Goal: Navigation & Orientation: Find specific page/section

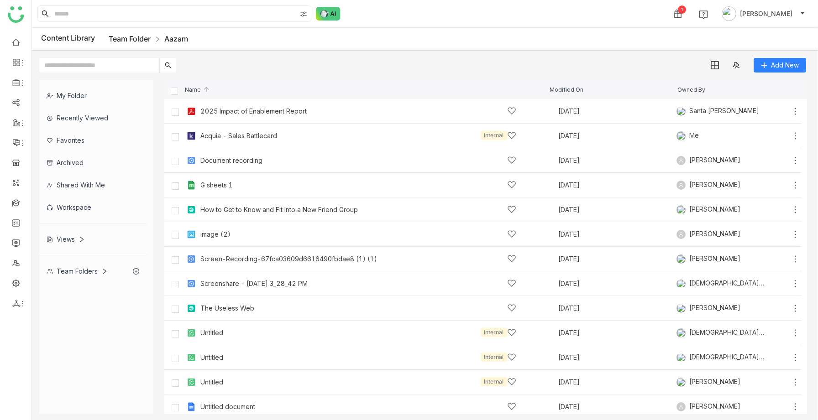
click at [143, 43] on link "Team Folder" at bounding box center [130, 38] width 42 height 9
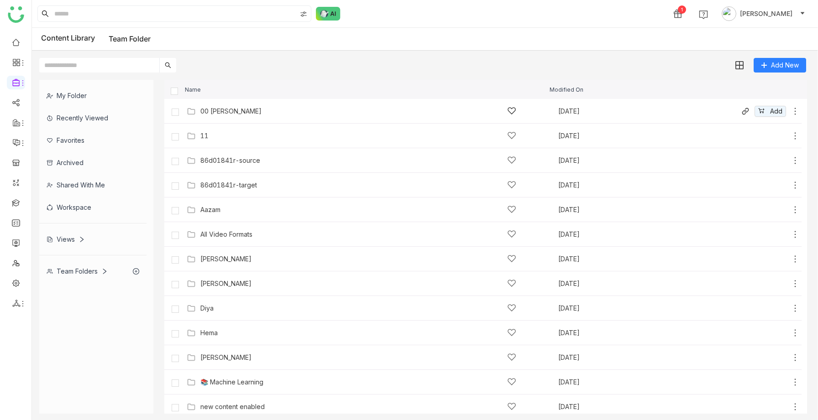
click at [213, 118] on div "00 [PERSON_NAME] [DATE] Add" at bounding box center [482, 111] width 637 height 25
click at [217, 113] on div "00 [PERSON_NAME]" at bounding box center [230, 111] width 61 height 7
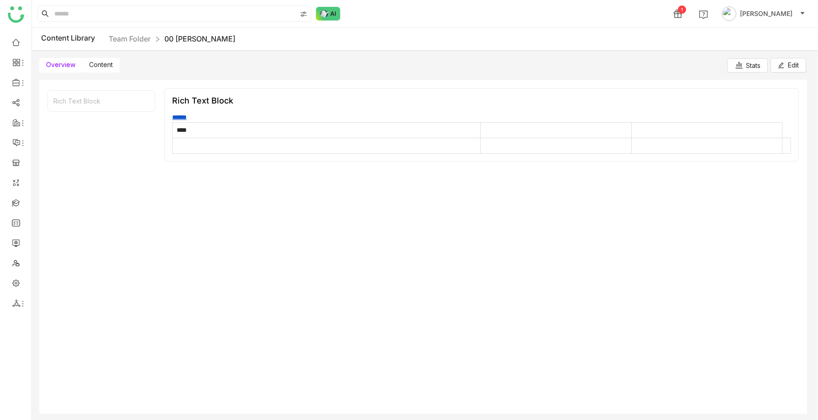
click at [99, 66] on span "Content" at bounding box center [101, 65] width 24 height 8
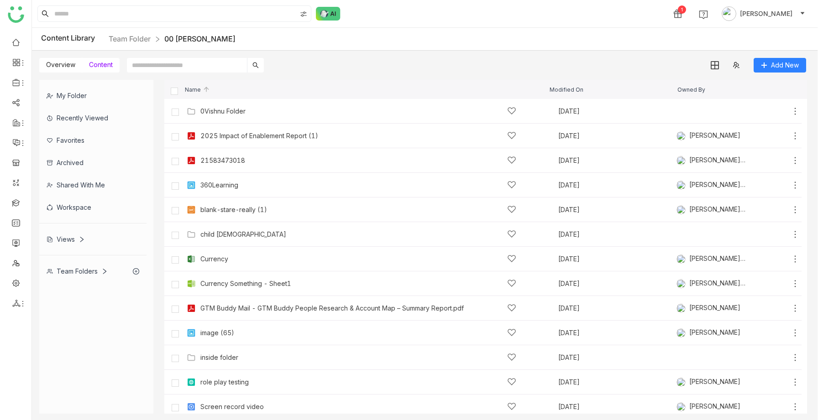
click at [64, 68] on span "Overview" at bounding box center [60, 65] width 29 height 8
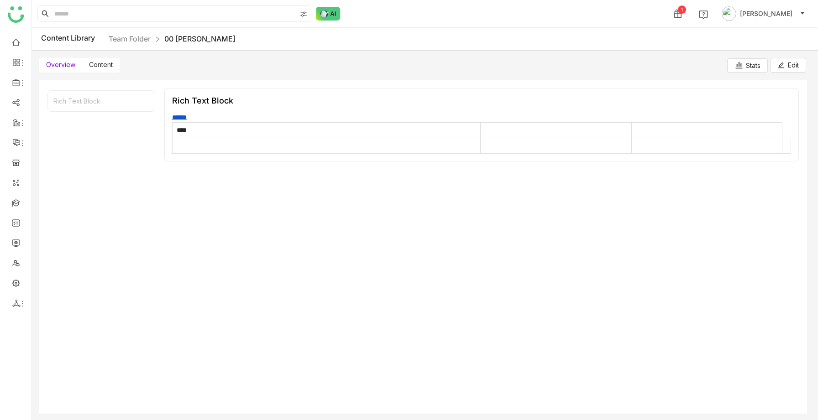
click at [90, 71] on label "Content" at bounding box center [100, 65] width 37 height 15
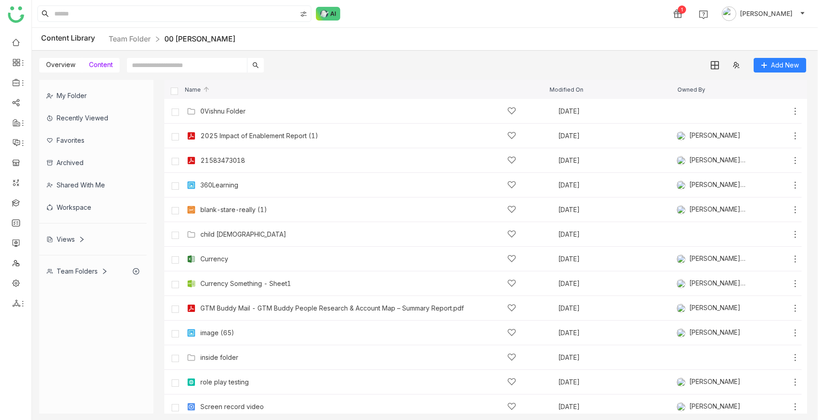
click at [108, 56] on div "Overview Content Add New" at bounding box center [422, 62] width 781 height 22
click at [106, 59] on label "Content" at bounding box center [100, 65] width 37 height 15
click at [67, 67] on span "Overview" at bounding box center [60, 65] width 29 height 8
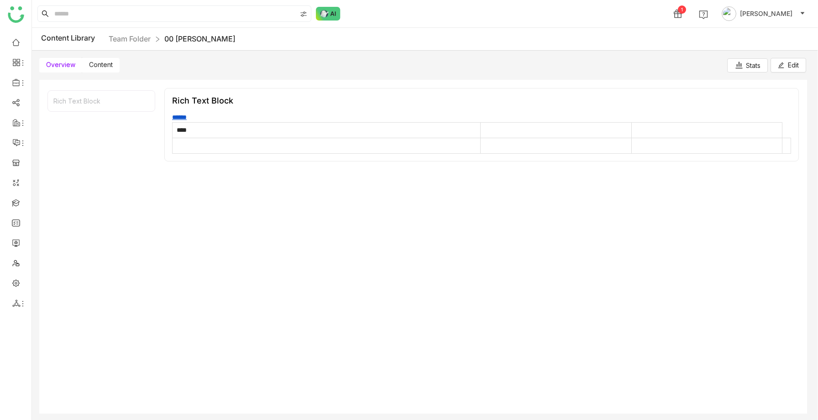
click at [96, 65] on span "Content" at bounding box center [101, 65] width 24 height 8
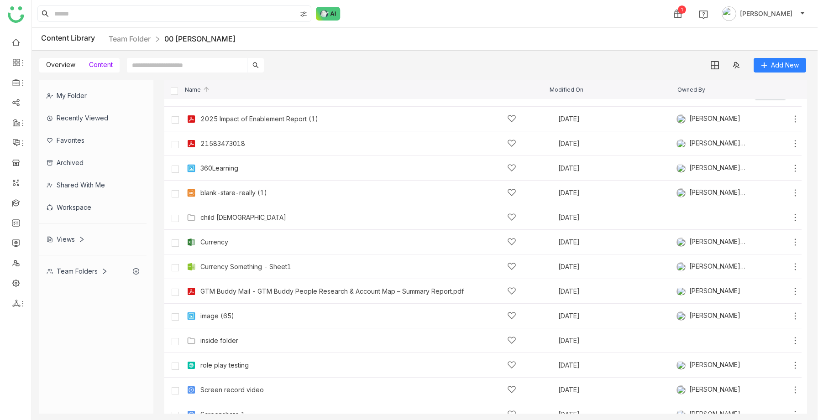
scroll to position [16, 0]
click at [136, 41] on link "Team Folder" at bounding box center [130, 38] width 42 height 9
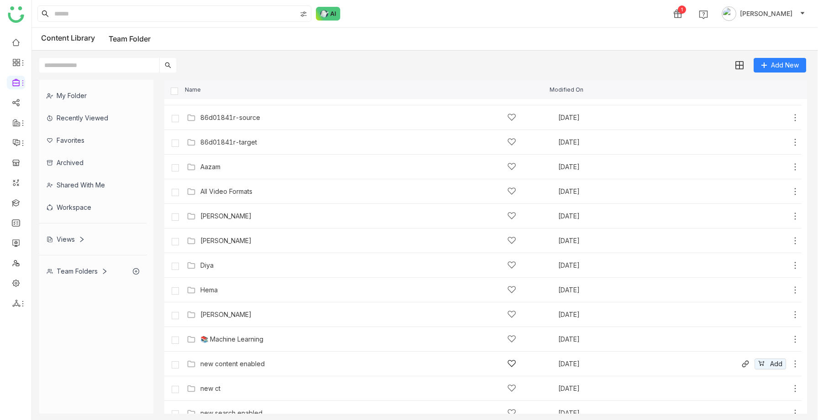
scroll to position [277, 0]
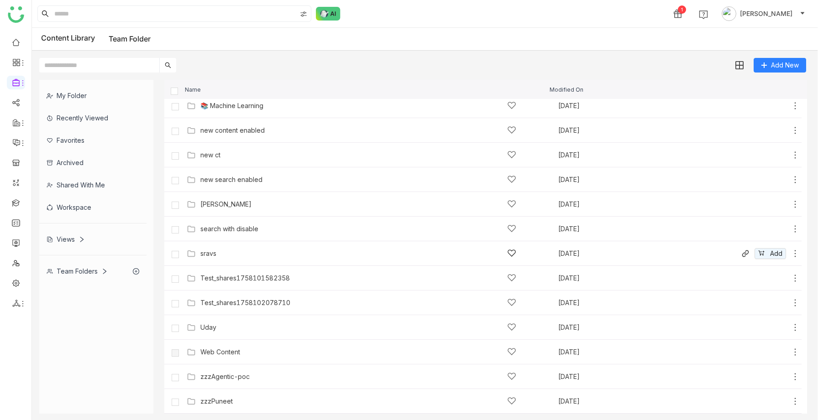
click at [224, 255] on div "sravs" at bounding box center [358, 254] width 316 height 10
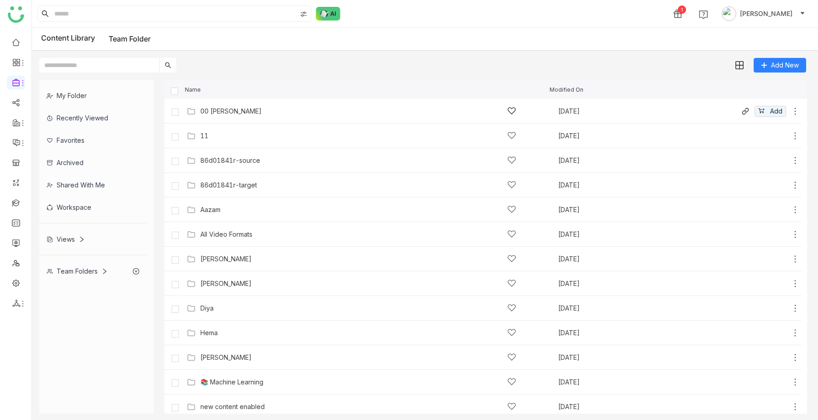
click at [236, 118] on div "00 [PERSON_NAME] [DATE] Add" at bounding box center [491, 111] width 615 height 14
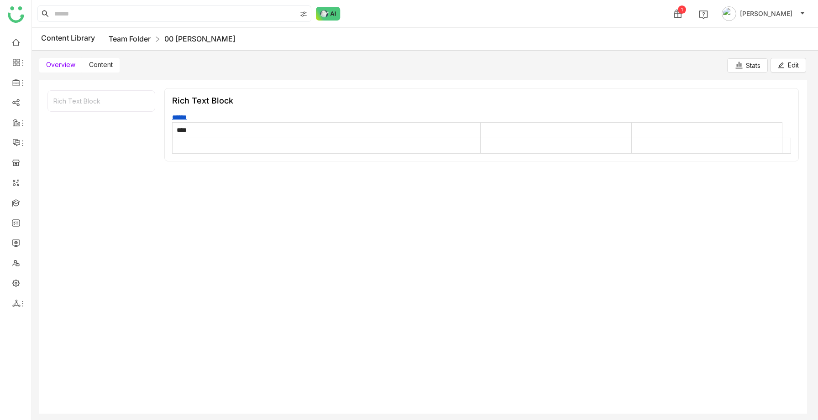
click at [137, 37] on link "Team Folder" at bounding box center [130, 38] width 42 height 9
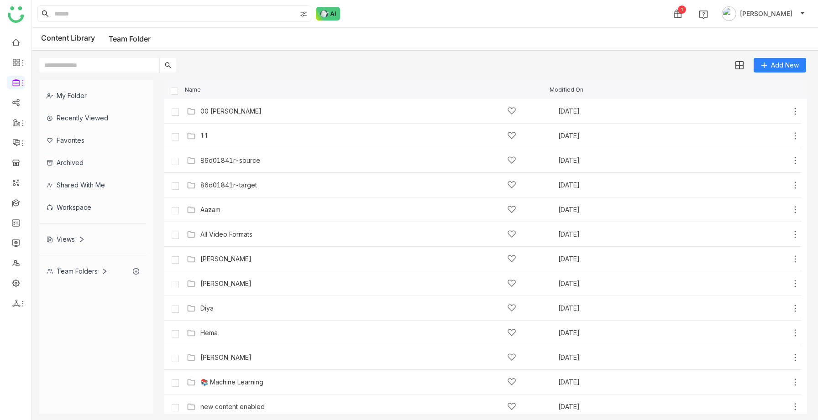
click at [67, 245] on div "Views" at bounding box center [92, 239] width 107 height 22
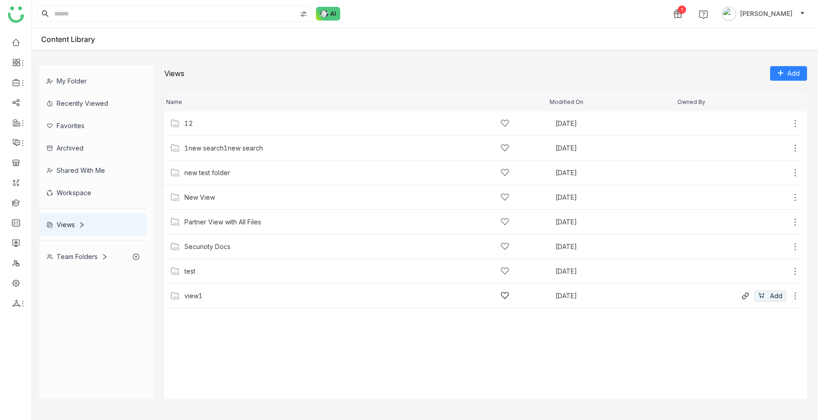
click at [209, 300] on div "view1" at bounding box center [346, 296] width 325 height 10
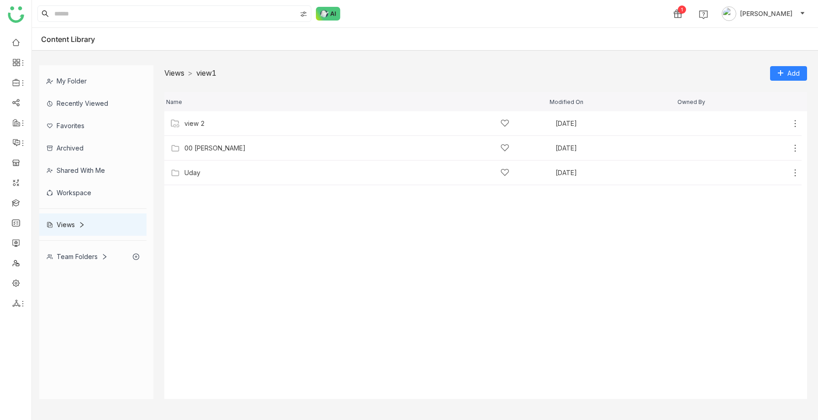
click at [180, 74] on link "Views" at bounding box center [174, 72] width 20 height 9
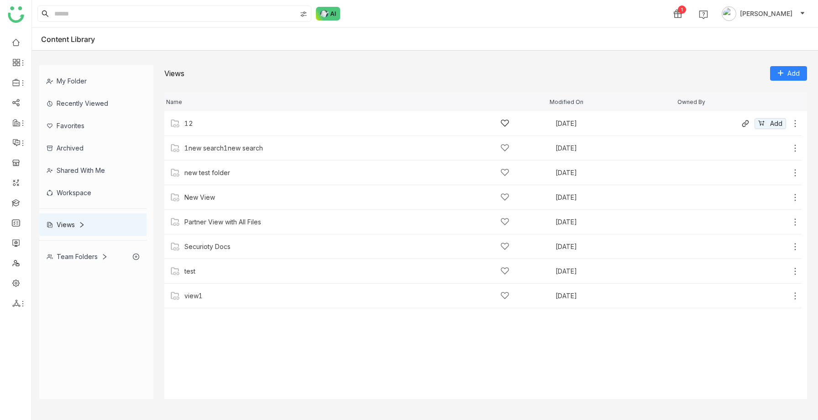
click at [211, 123] on div "12" at bounding box center [346, 124] width 325 height 10
click at [226, 123] on div "New Folder" at bounding box center [346, 124] width 325 height 10
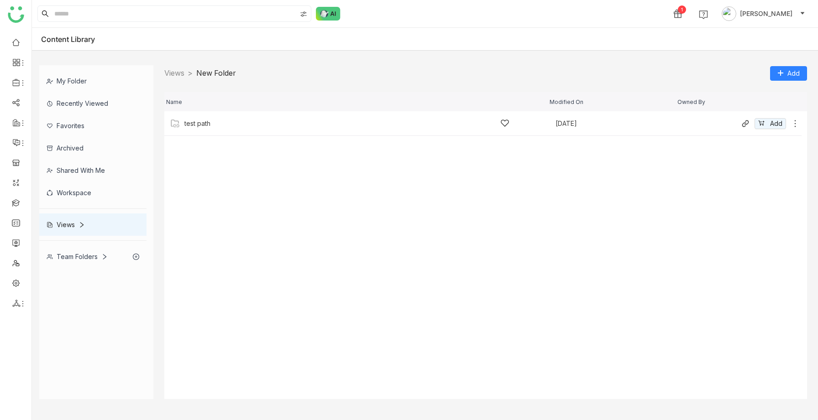
click at [226, 124] on div "test path" at bounding box center [346, 124] width 325 height 10
click at [209, 76] on span "test path" at bounding box center [211, 72] width 30 height 9
click at [176, 75] on link "Views" at bounding box center [174, 72] width 20 height 9
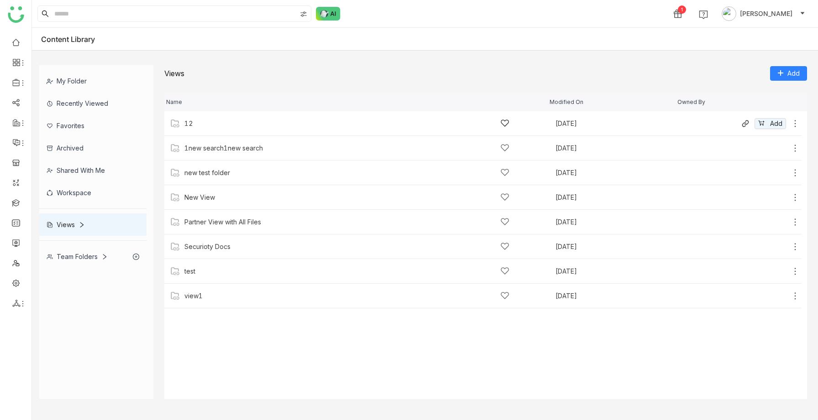
click at [290, 124] on div "12" at bounding box center [346, 124] width 325 height 10
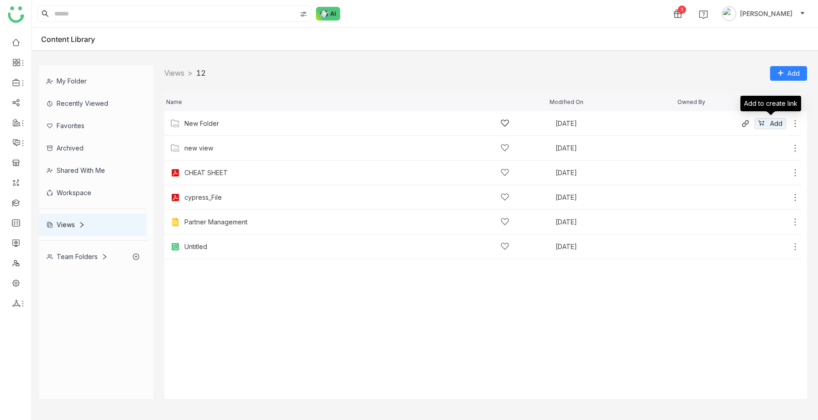
click at [791, 124] on icon at bounding box center [794, 123] width 9 height 9
click at [796, 124] on icon at bounding box center [794, 123] width 9 height 9
click at [767, 113] on li "Delete" at bounding box center [760, 113] width 72 height 15
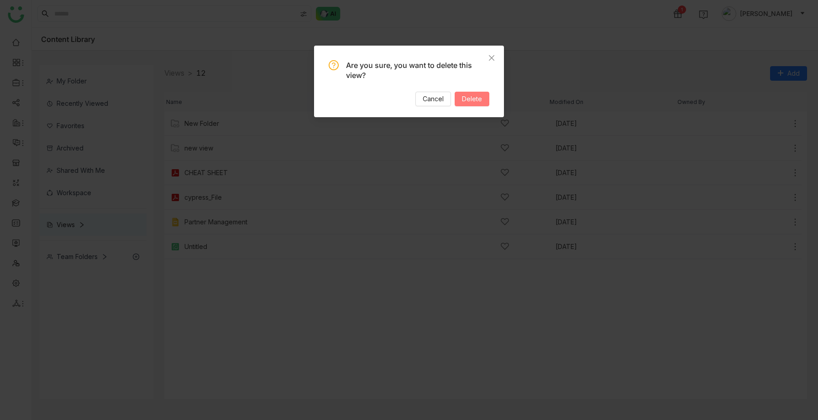
click at [483, 98] on button "Delete" at bounding box center [472, 99] width 35 height 15
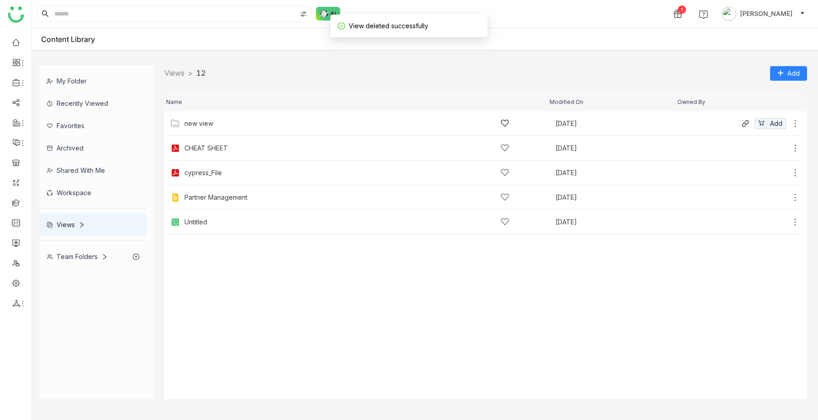
click at [208, 127] on div "new view" at bounding box center [346, 124] width 325 height 10
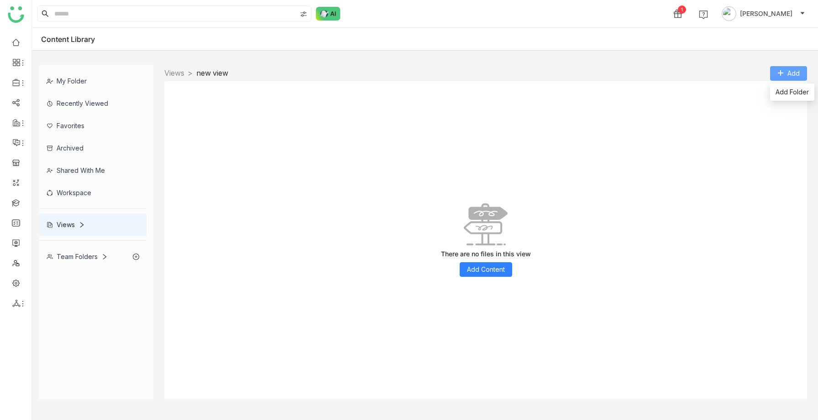
click at [779, 74] on icon at bounding box center [780, 73] width 6 height 6
click at [781, 92] on span "Add Folder" at bounding box center [791, 92] width 33 height 10
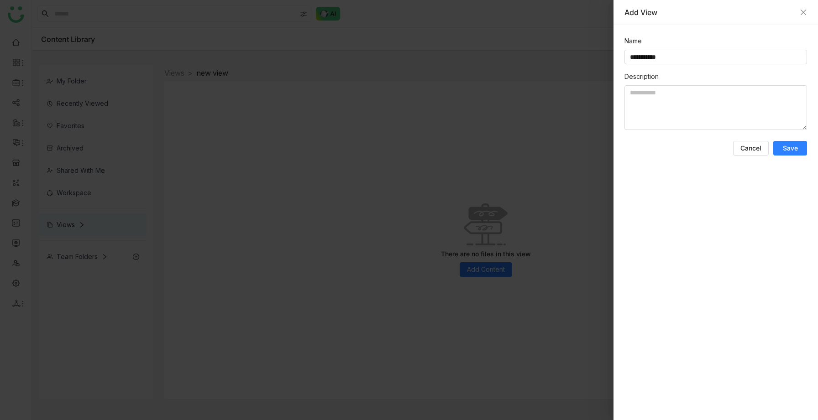
type input "**********"
click at [791, 146] on span "Save" at bounding box center [790, 148] width 15 height 9
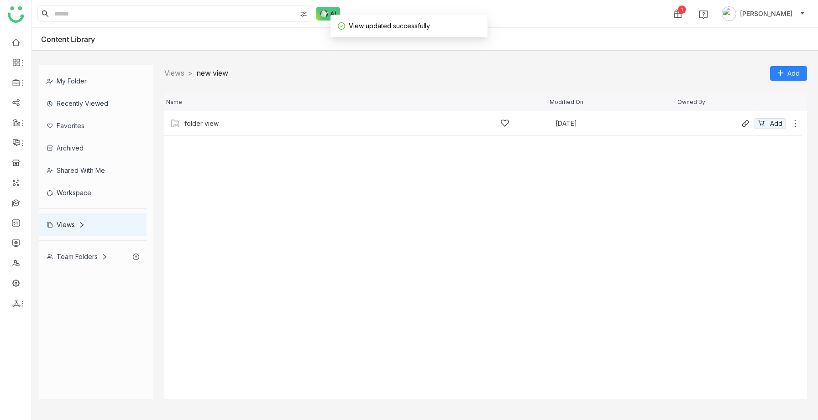
click at [394, 129] on div "folder view [DATE] Add" at bounding box center [482, 123] width 637 height 25
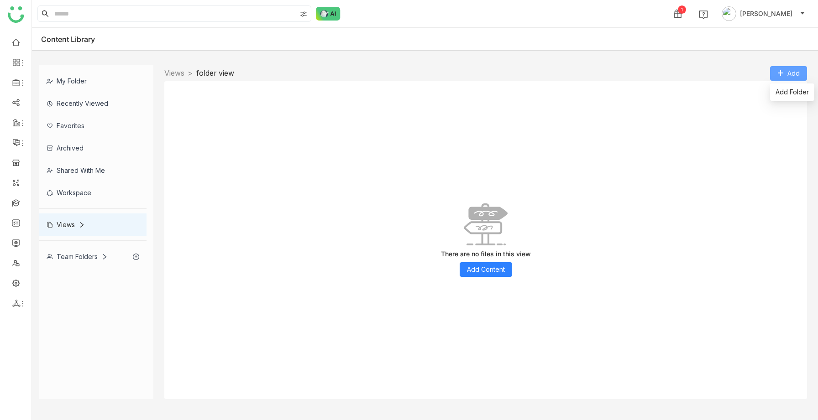
click at [773, 71] on button "Add" at bounding box center [788, 73] width 37 height 15
click at [490, 256] on div "There are no files in this view" at bounding box center [486, 254] width 90 height 8
click at [478, 267] on span "Add Content" at bounding box center [486, 270] width 38 height 10
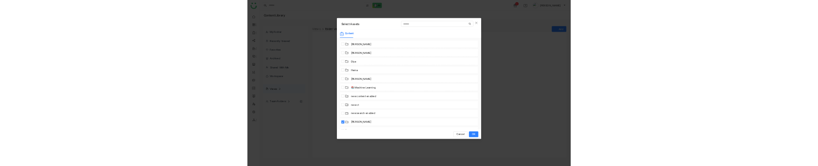
scroll to position [144, 0]
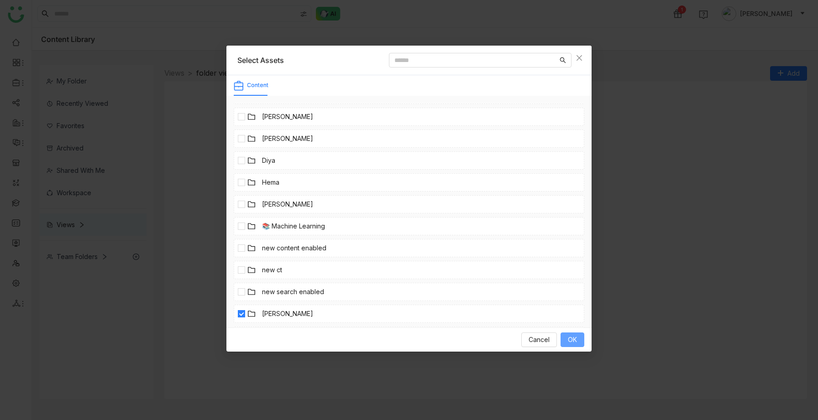
click at [571, 343] on span "OK" at bounding box center [572, 340] width 9 height 10
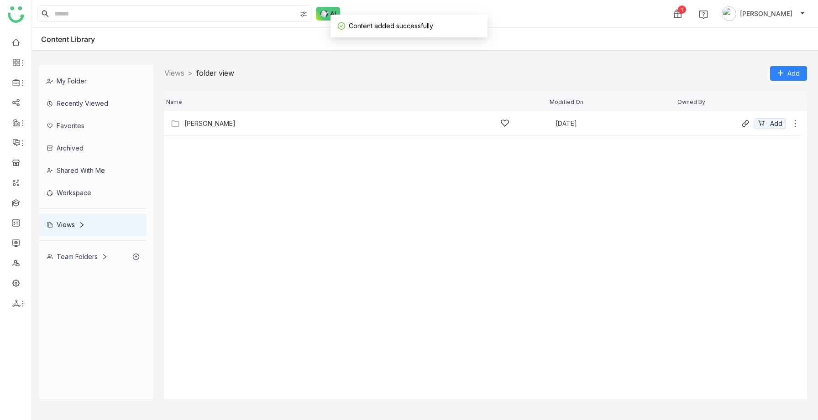
click at [194, 128] on div "[PERSON_NAME]" at bounding box center [346, 124] width 325 height 10
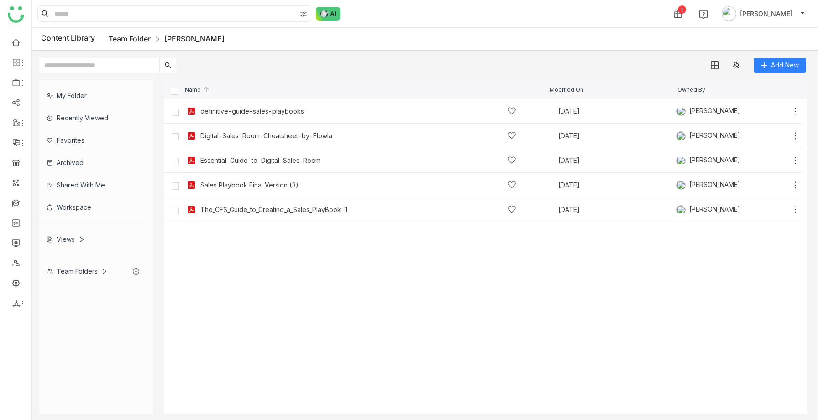
click at [148, 39] on link "Team Folder" at bounding box center [130, 38] width 42 height 9
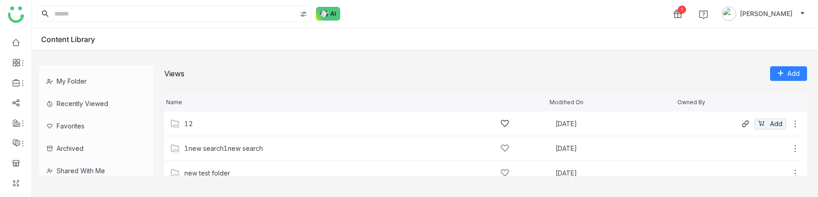
click at [199, 127] on div "12" at bounding box center [346, 124] width 325 height 10
click at [218, 124] on div "new view" at bounding box center [346, 124] width 325 height 10
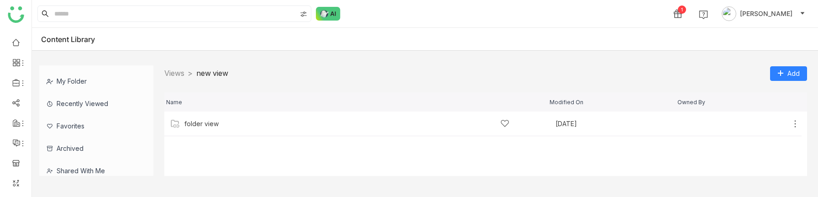
click at [218, 124] on div "folder view" at bounding box center [346, 124] width 325 height 10
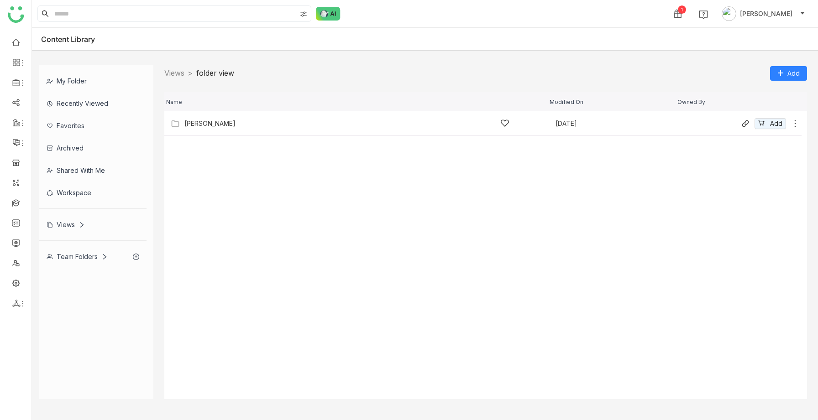
click at [235, 124] on div "[PERSON_NAME]" at bounding box center [346, 124] width 325 height 10
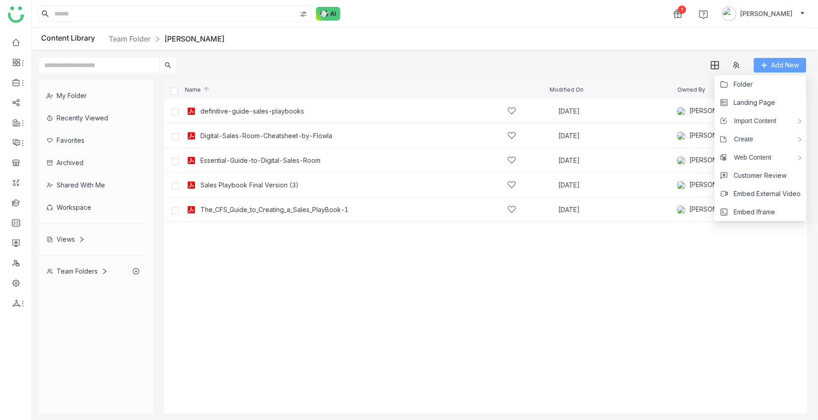
click at [763, 65] on icon at bounding box center [764, 65] width 6 height 6
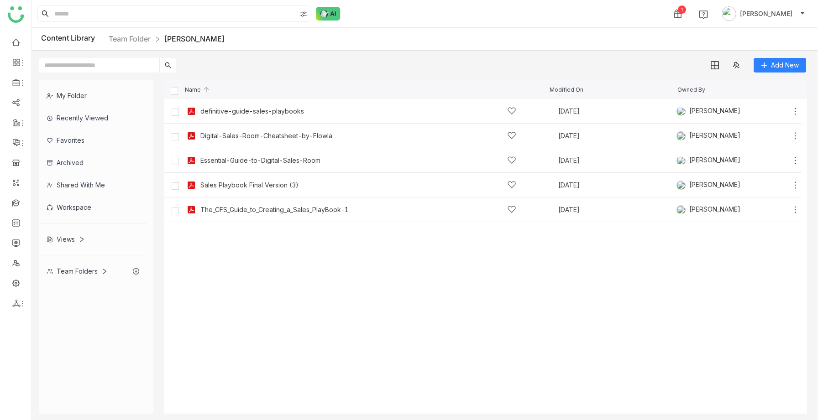
click at [68, 242] on div "Views" at bounding box center [66, 239] width 38 height 8
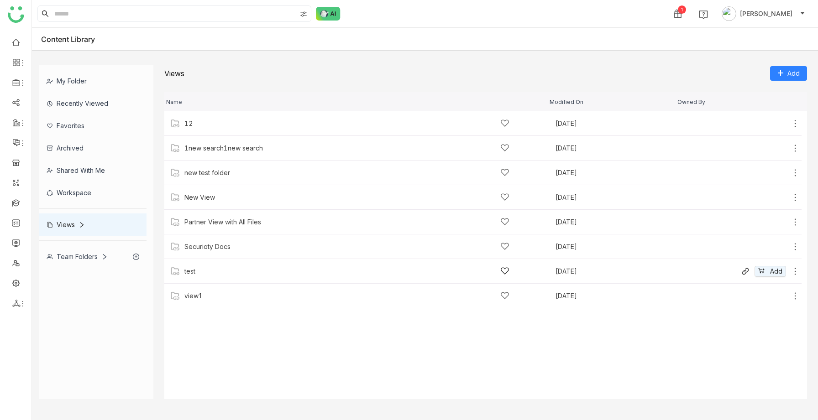
click at [195, 267] on div "test" at bounding box center [346, 272] width 325 height 10
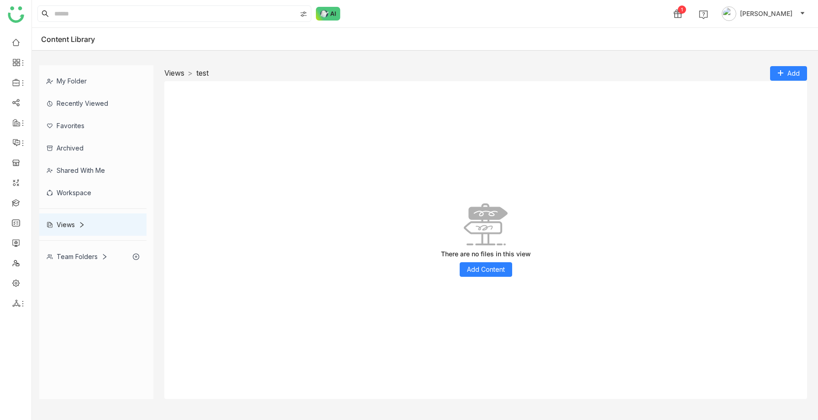
click at [178, 73] on link "Views" at bounding box center [174, 72] width 20 height 9
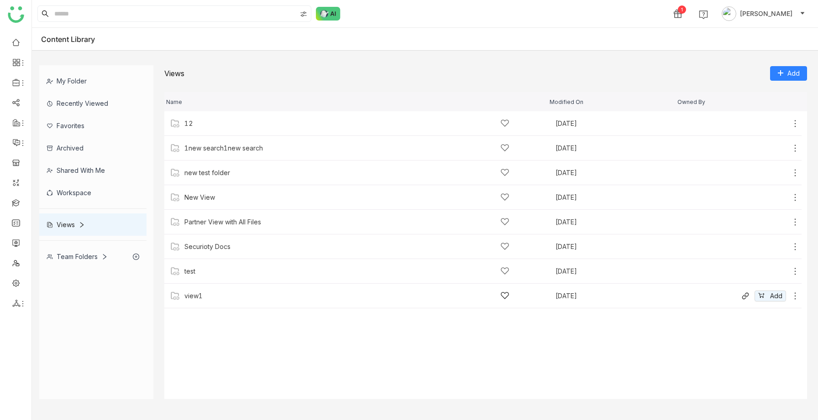
click at [203, 299] on div "view1" at bounding box center [346, 296] width 325 height 10
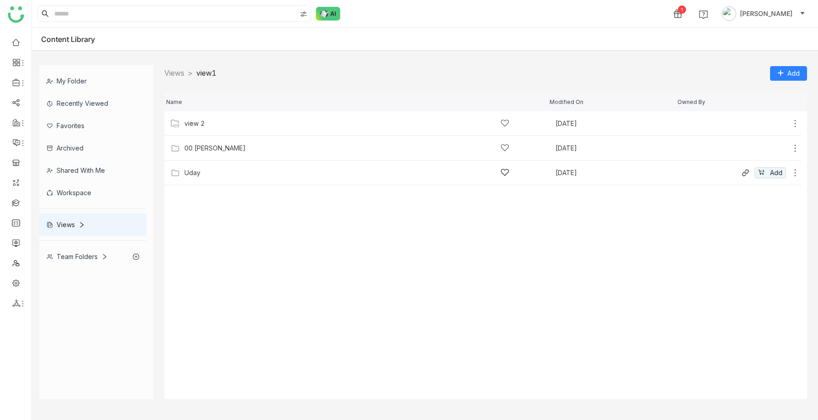
click at [197, 175] on div "Uday" at bounding box center [192, 172] width 16 height 7
click at [222, 122] on div "view 2" at bounding box center [346, 124] width 325 height 10
click at [222, 122] on div "sravs" at bounding box center [346, 124] width 325 height 10
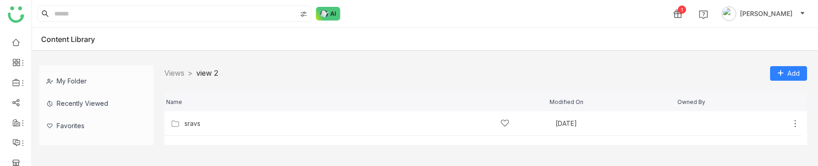
scroll to position [123, 0]
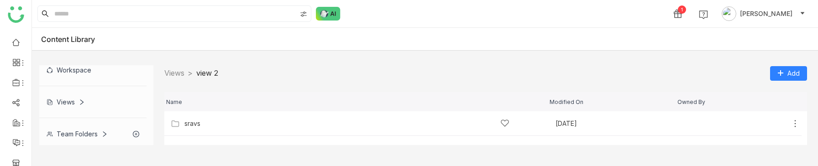
click at [94, 126] on div "Team Folders" at bounding box center [92, 134] width 107 height 22
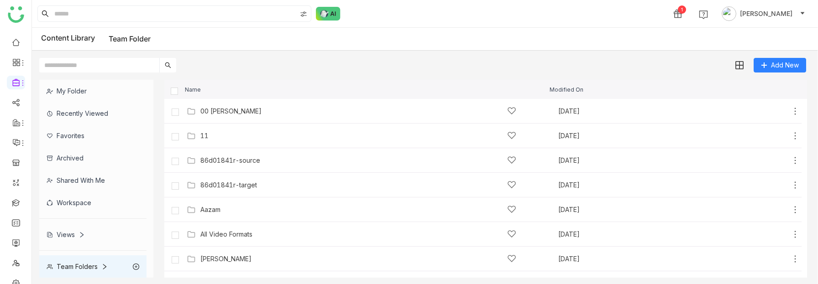
scroll to position [5, 0]
click at [83, 230] on div "Views" at bounding box center [92, 235] width 107 height 22
